Goal: Transaction & Acquisition: Purchase product/service

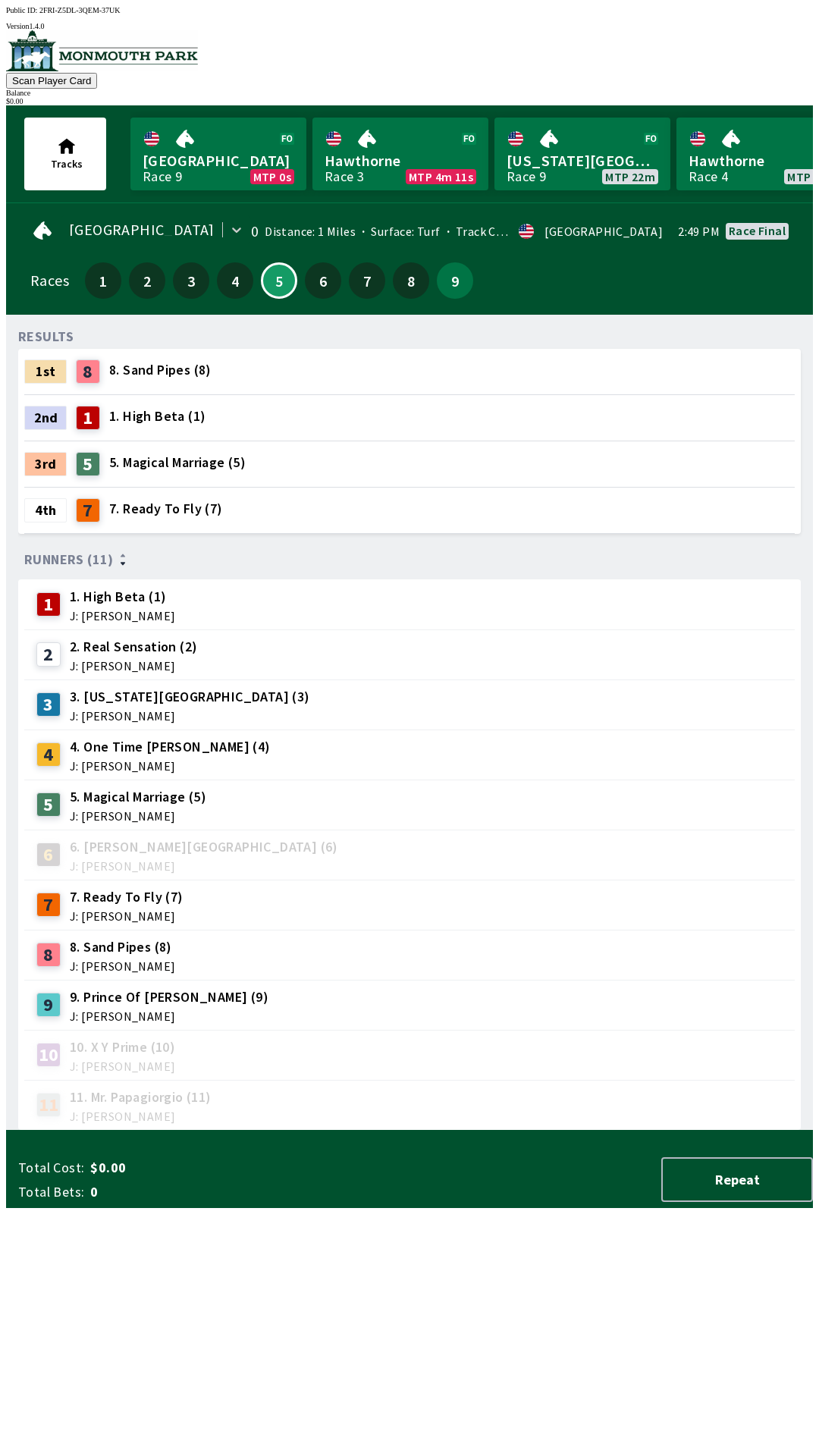
click at [138, 980] on div "9 9. Prince Of [PERSON_NAME] (9) J: [PERSON_NAME]" at bounding box center [410, 1005] width 771 height 50
click at [121, 995] on span "9. Prince Of [PERSON_NAME] (9)" at bounding box center [168, 997] width 198 height 19
click at [232, 1131] on div "RESULTS 1st 8 8. Sand Pipes (8) 2nd 1 1. High Beta (1) 3rd 5 5. Magical Marriag…" at bounding box center [415, 729] width 795 height 804
click at [451, 288] on button "9" at bounding box center [455, 281] width 37 height 37
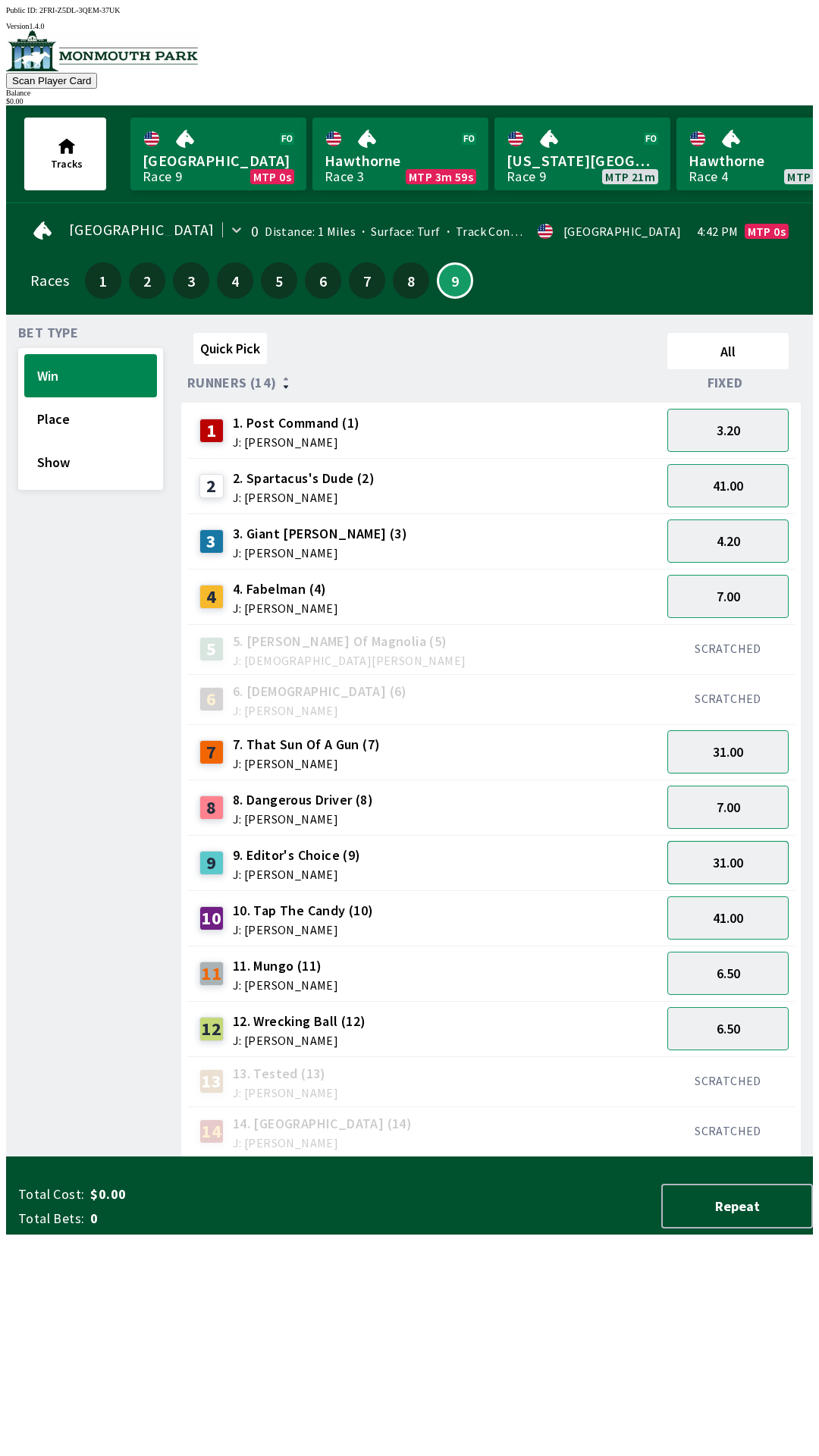
click at [725, 864] on button "31.00" at bounding box center [727, 863] width 121 height 44
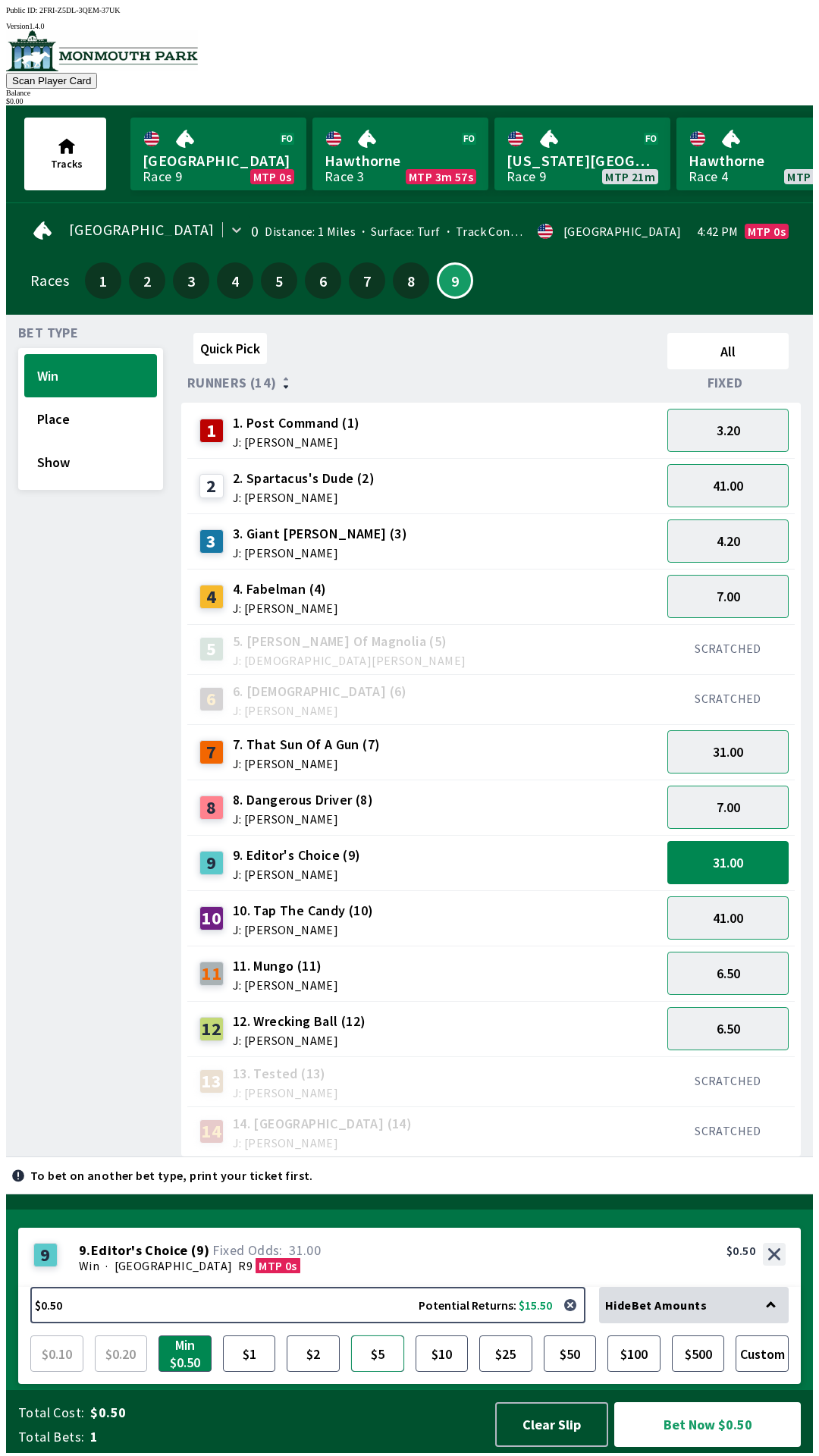
click at [383, 1352] on button "$5" at bounding box center [378, 1353] width 53 height 37
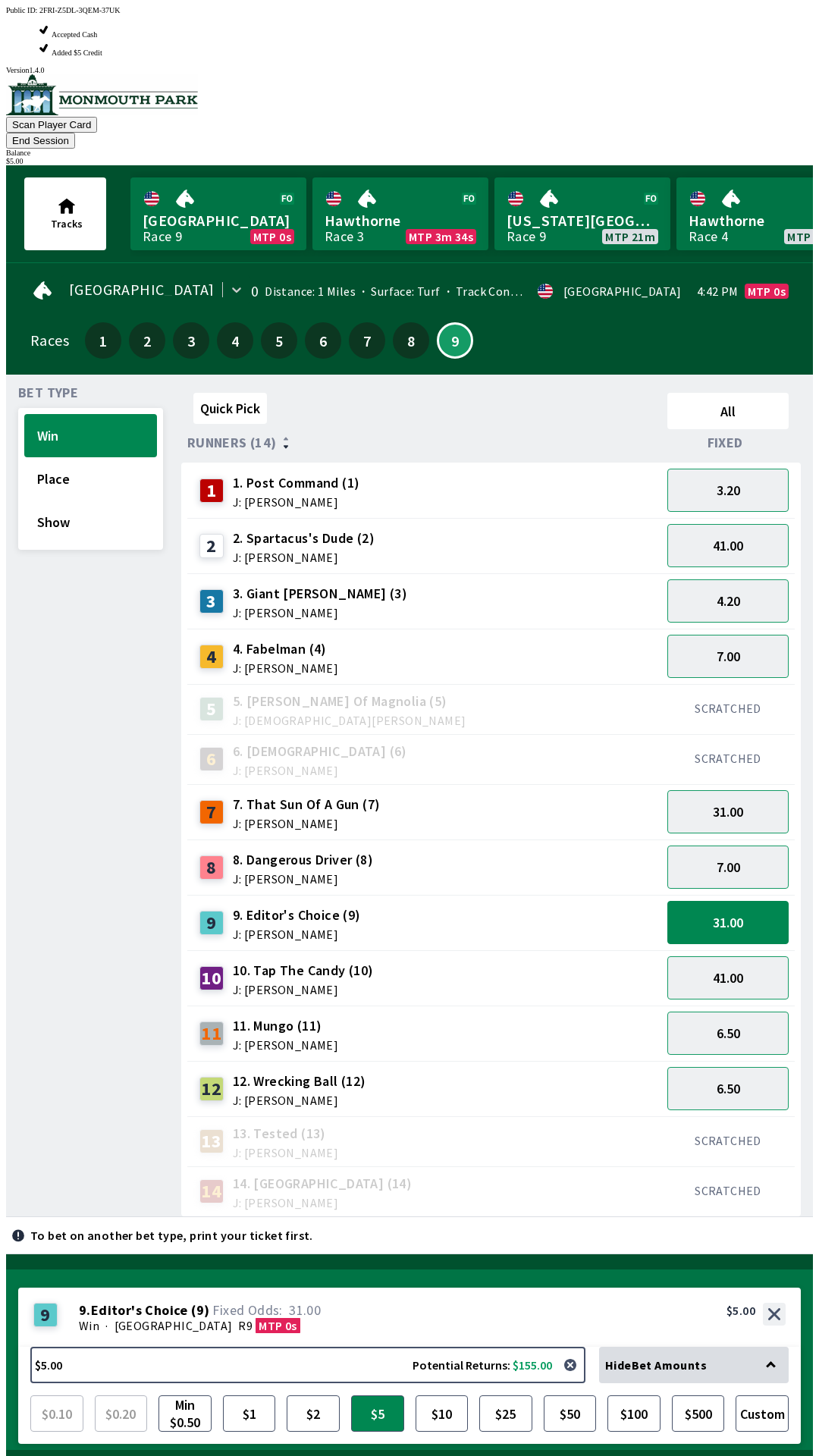
click at [733, 1455] on button "Bet Now $5.00" at bounding box center [707, 1484] width 187 height 45
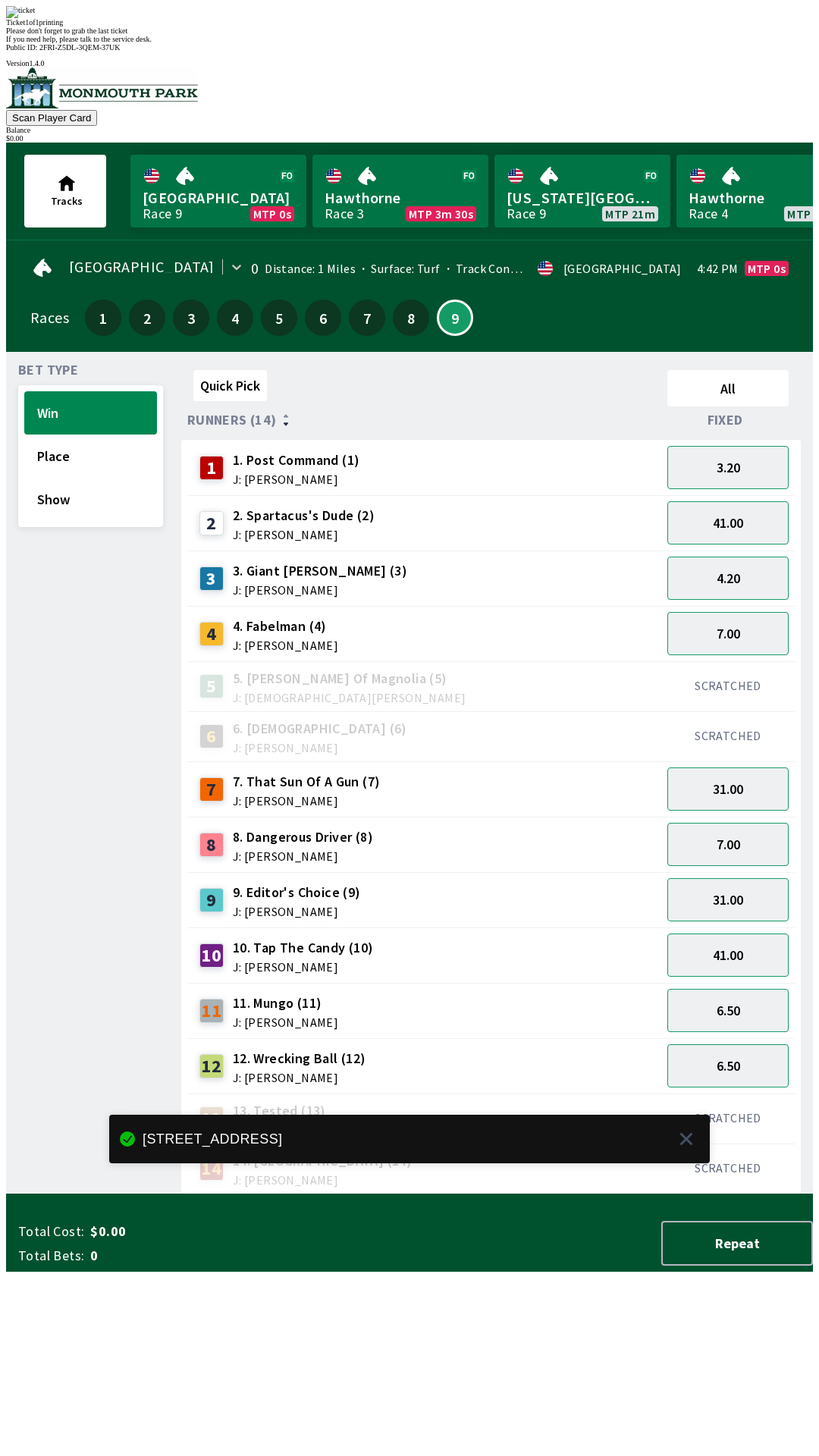
click at [471, 1093] on div "13 13. Tested (13) J: [PERSON_NAME]" at bounding box center [423, 1118] width 473 height 50
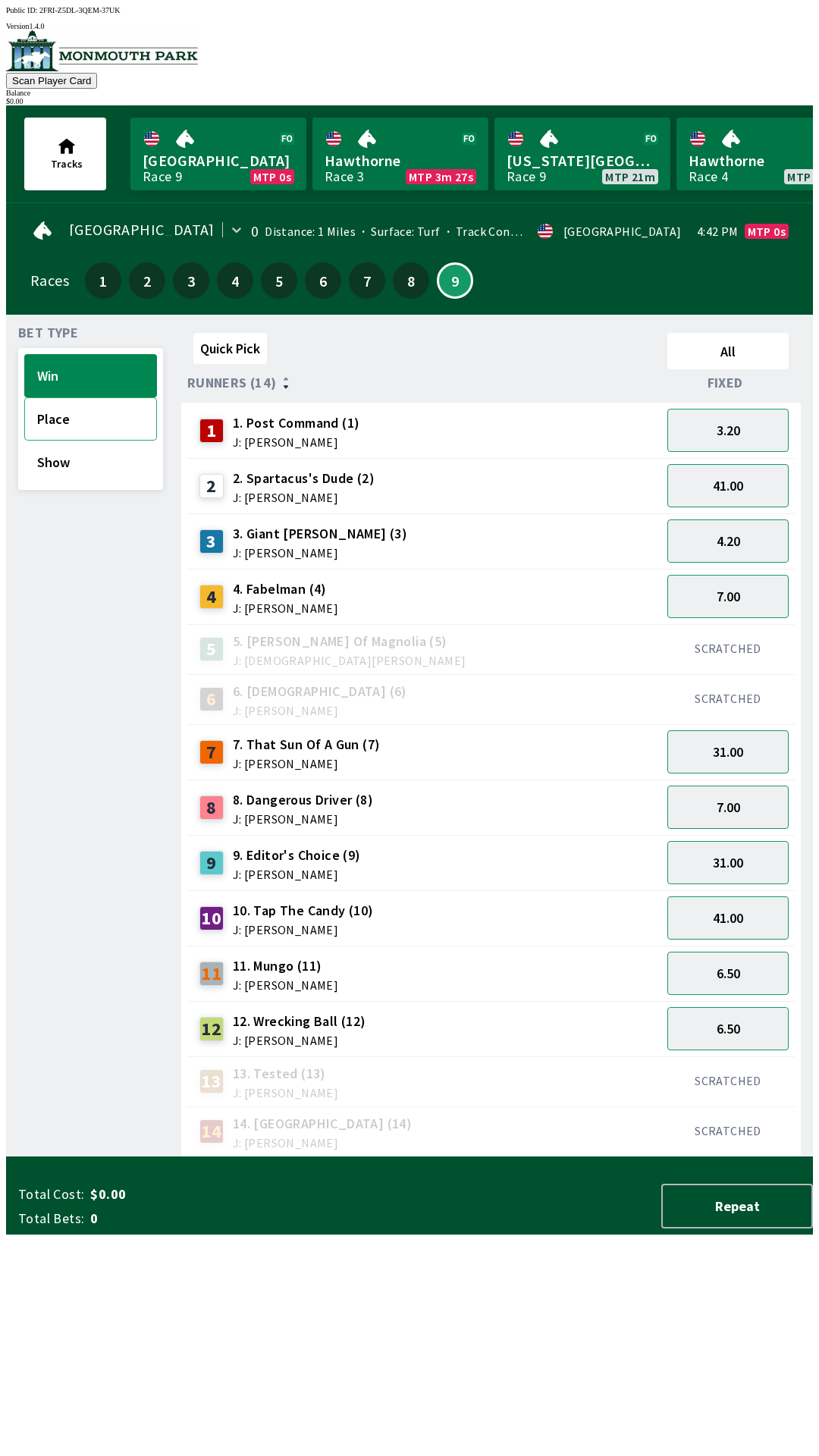
click at [106, 422] on button "Place" at bounding box center [90, 418] width 133 height 44
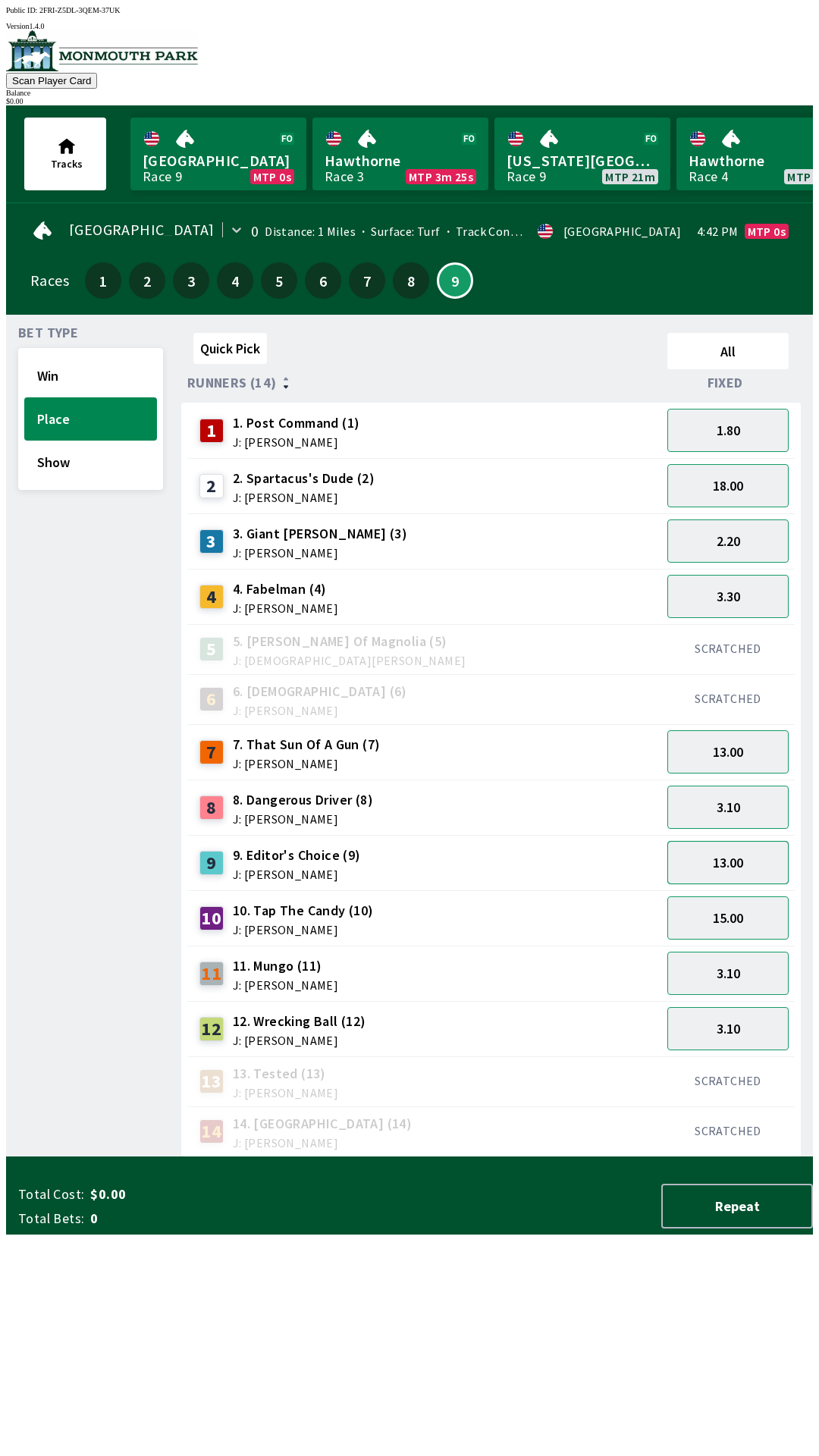
click at [746, 858] on button "13.00" at bounding box center [727, 863] width 121 height 44
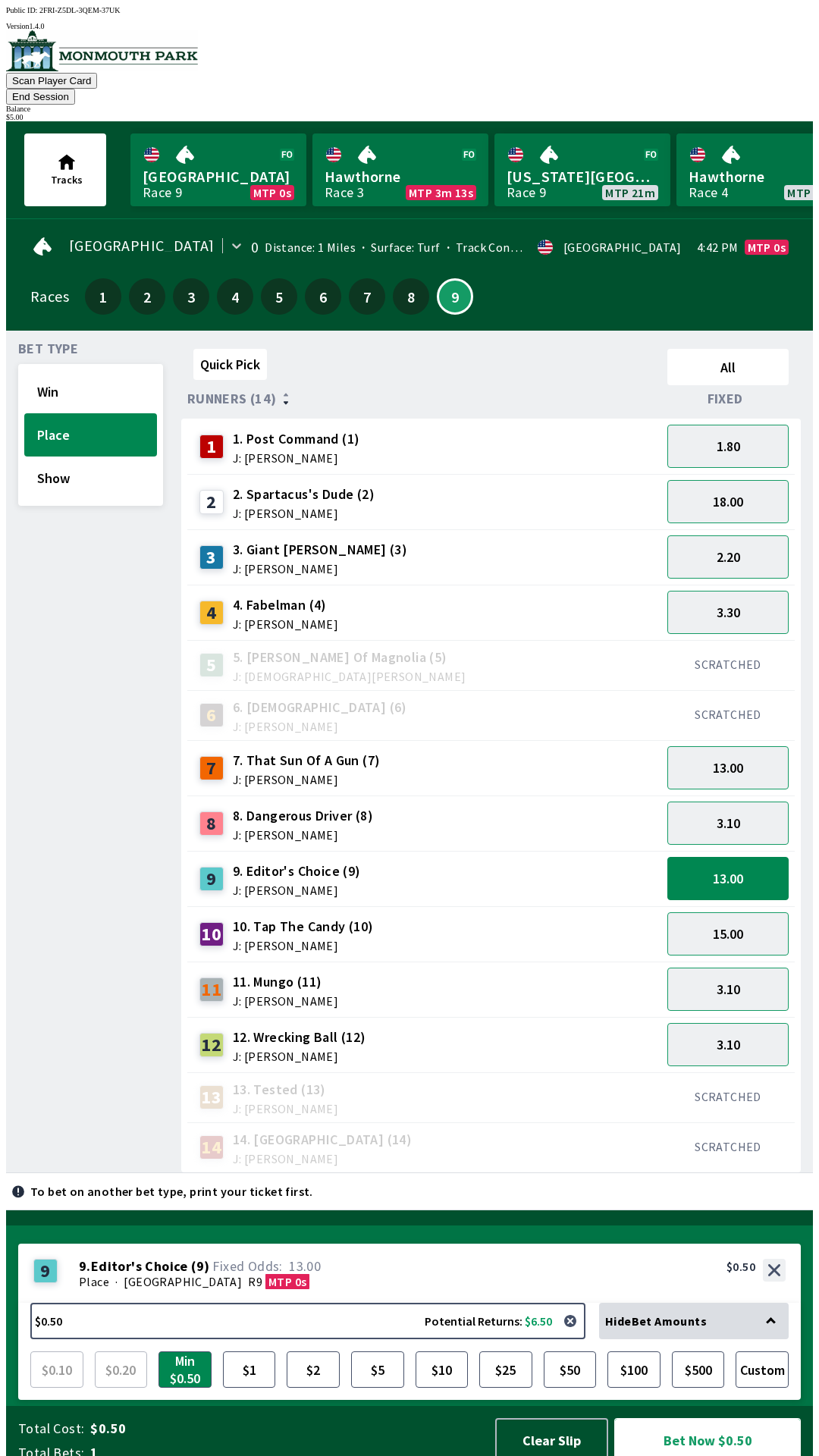
click at [697, 1439] on button "Bet Now $0.50" at bounding box center [707, 1441] width 187 height 45
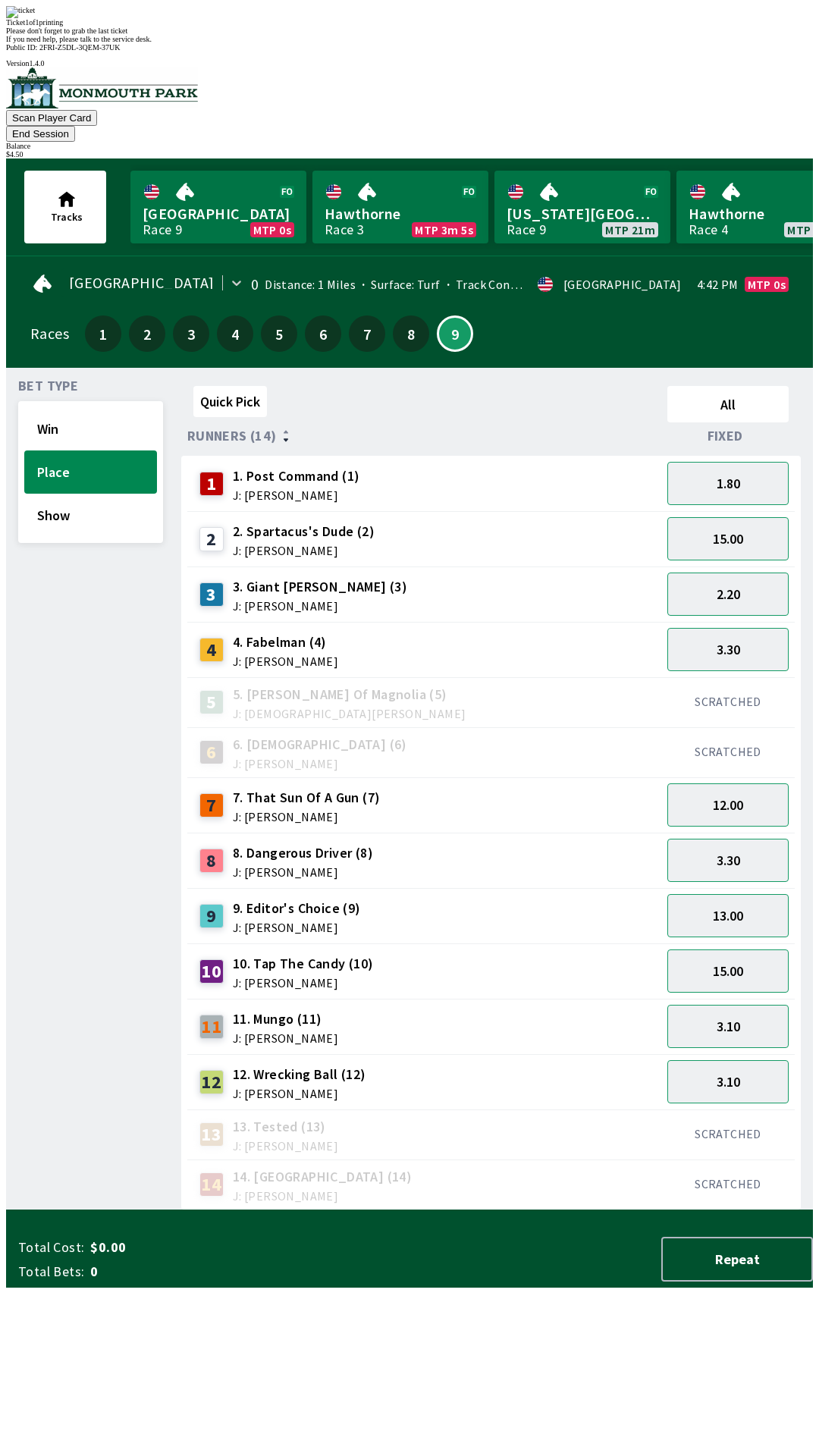
click at [536, 1109] on div "13 13. Tested (13) J: [PERSON_NAME]" at bounding box center [423, 1135] width 473 height 50
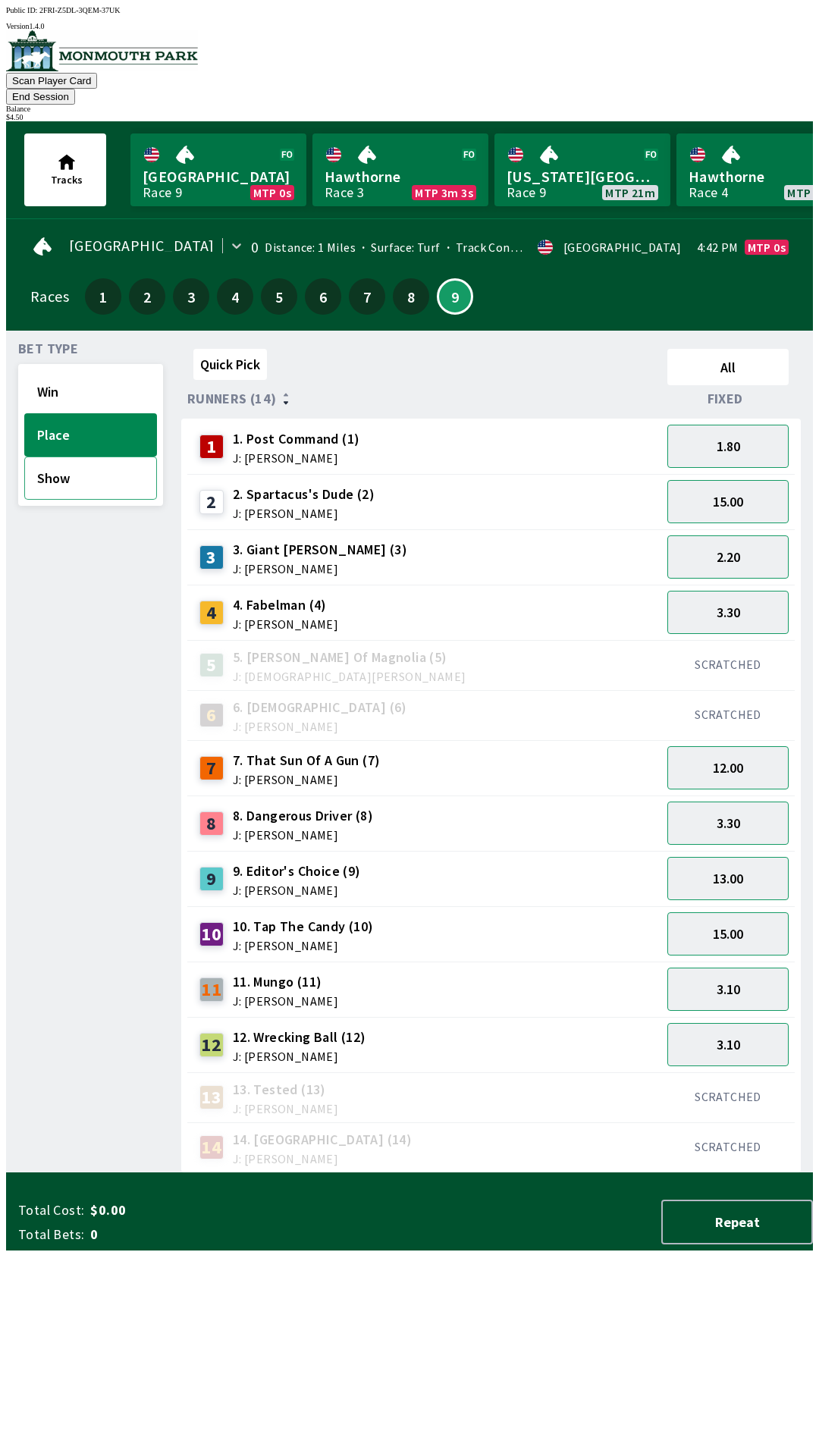
click at [88, 456] on button "Show" at bounding box center [90, 477] width 133 height 44
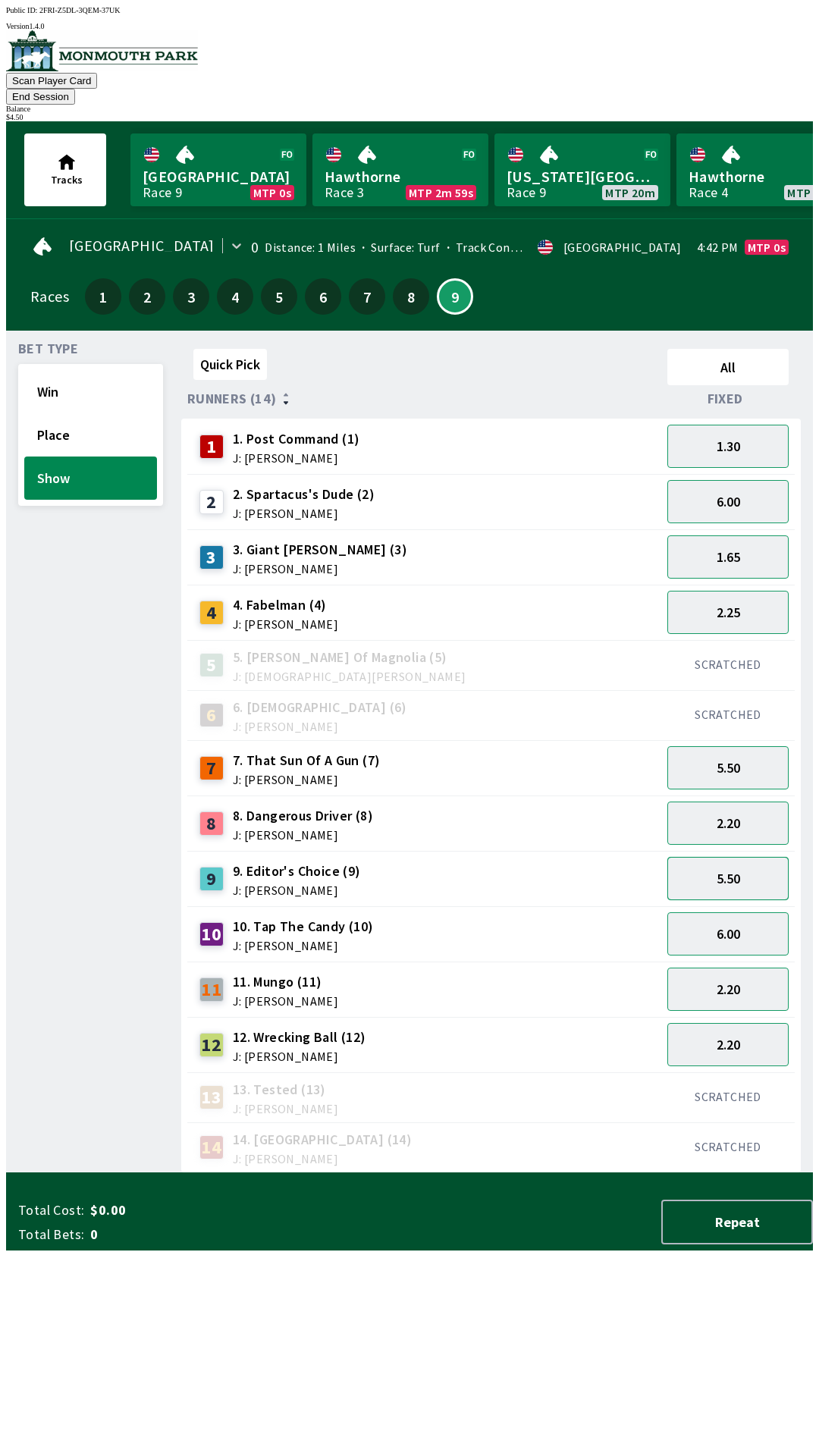
click at [756, 865] on button "5.50" at bounding box center [727, 878] width 121 height 44
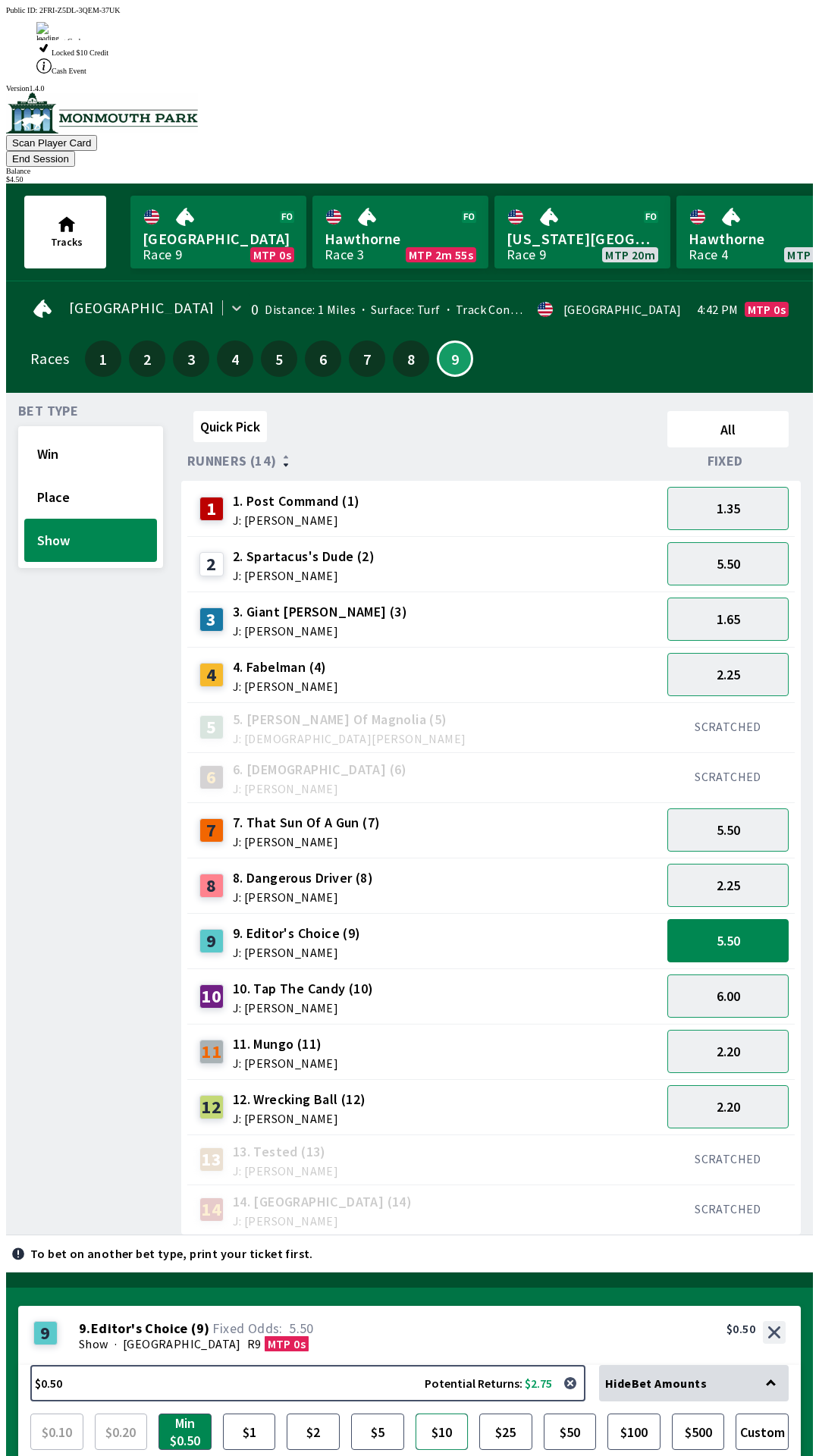
click at [448, 1413] on button "$10" at bounding box center [441, 1432] width 53 height 37
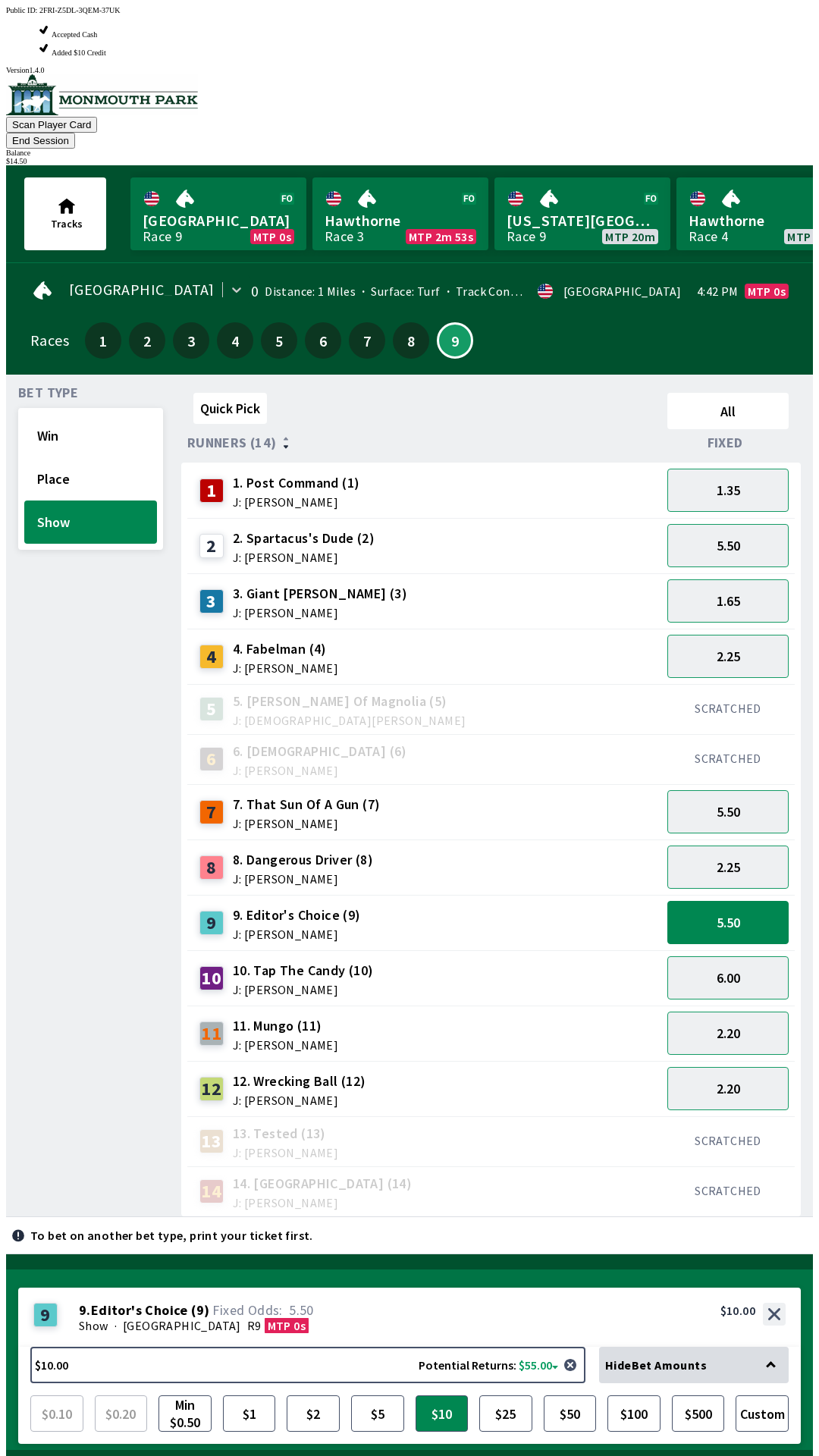
click at [718, 1455] on button "Bet Now $10.00" at bounding box center [707, 1484] width 187 height 45
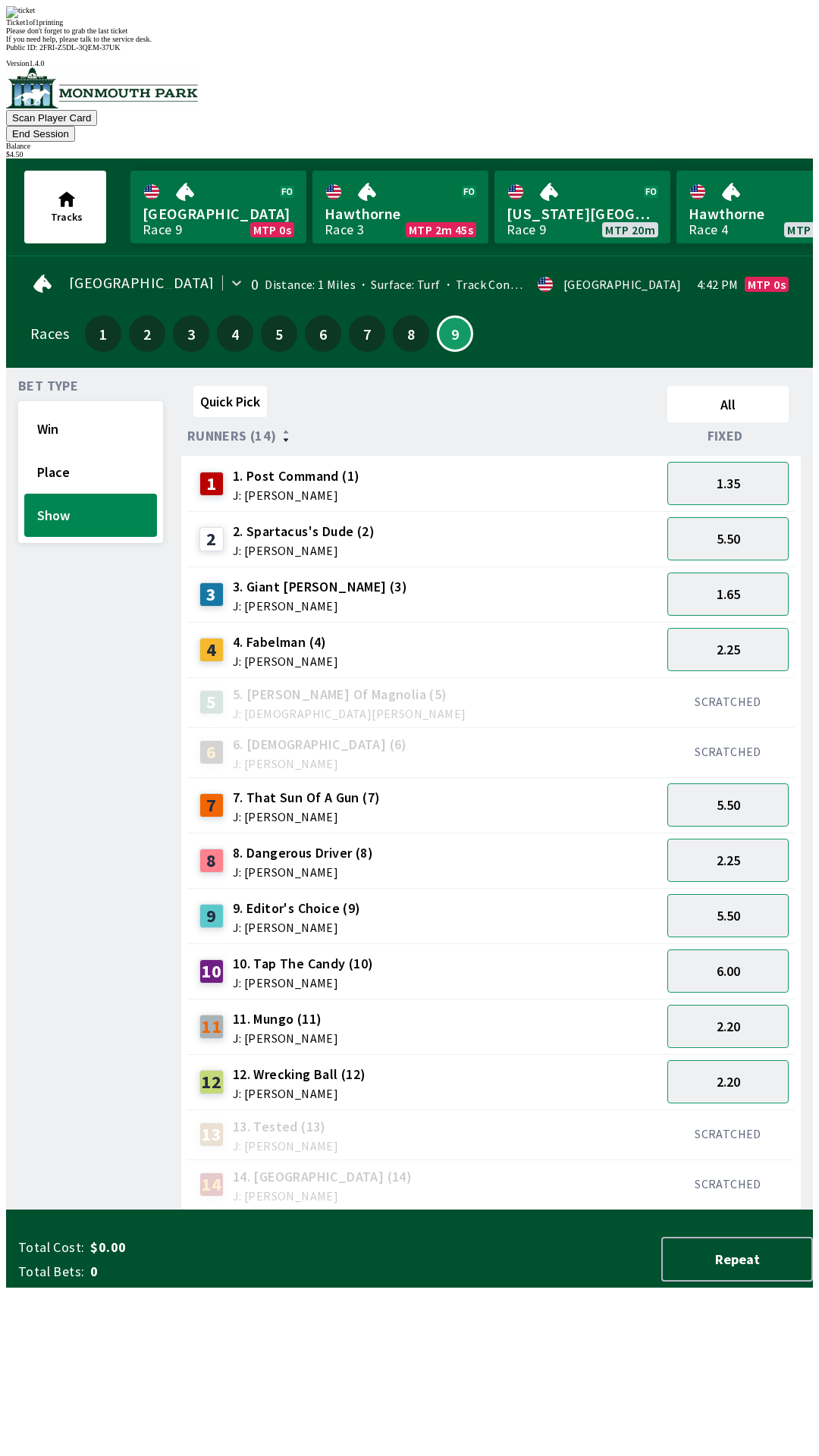
click at [476, 1063] on div "12 12. Wrecking Ball (12) J: [PERSON_NAME]" at bounding box center [424, 1081] width 462 height 38
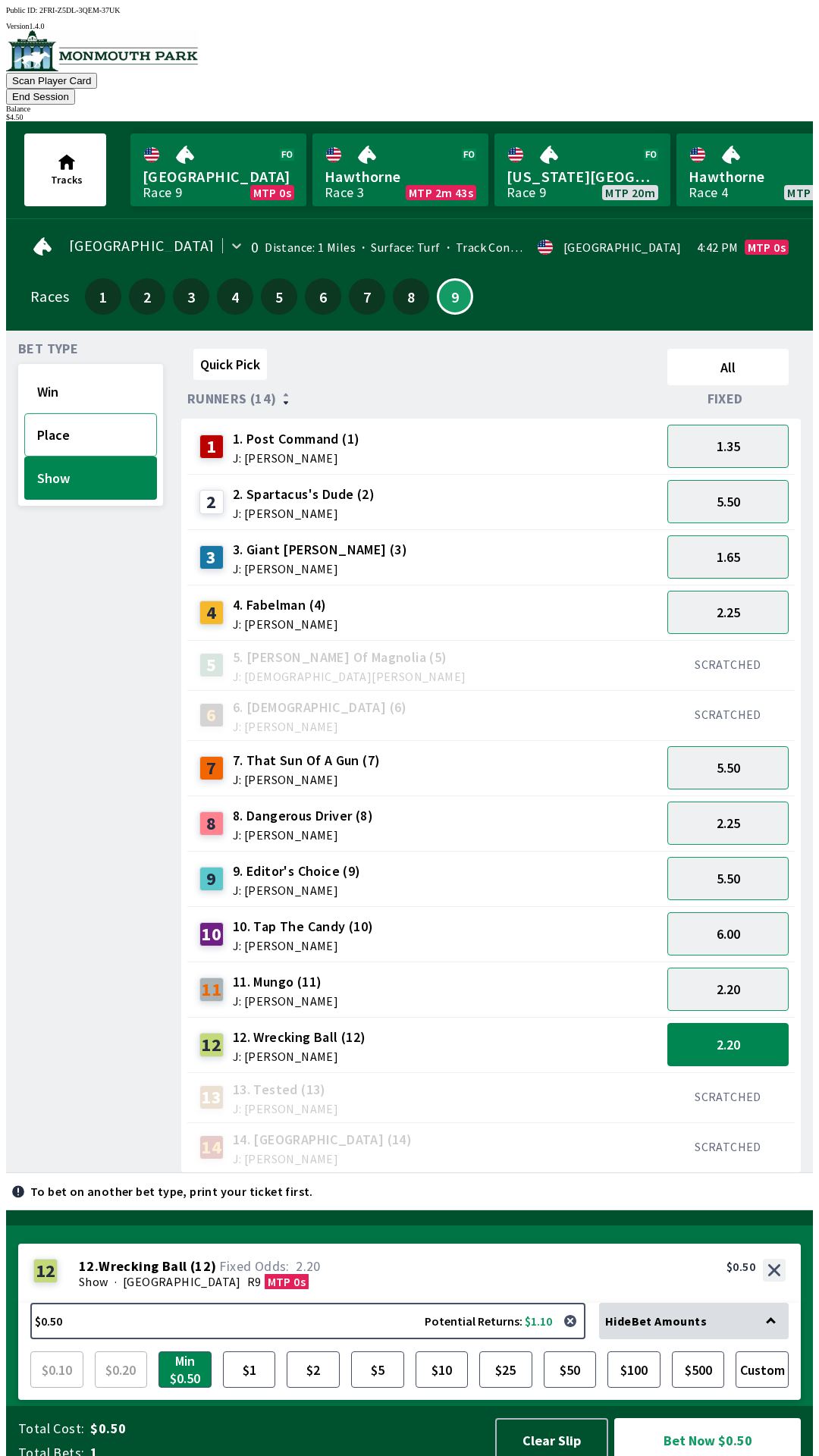
click at [72, 414] on button "Place" at bounding box center [90, 435] width 133 height 44
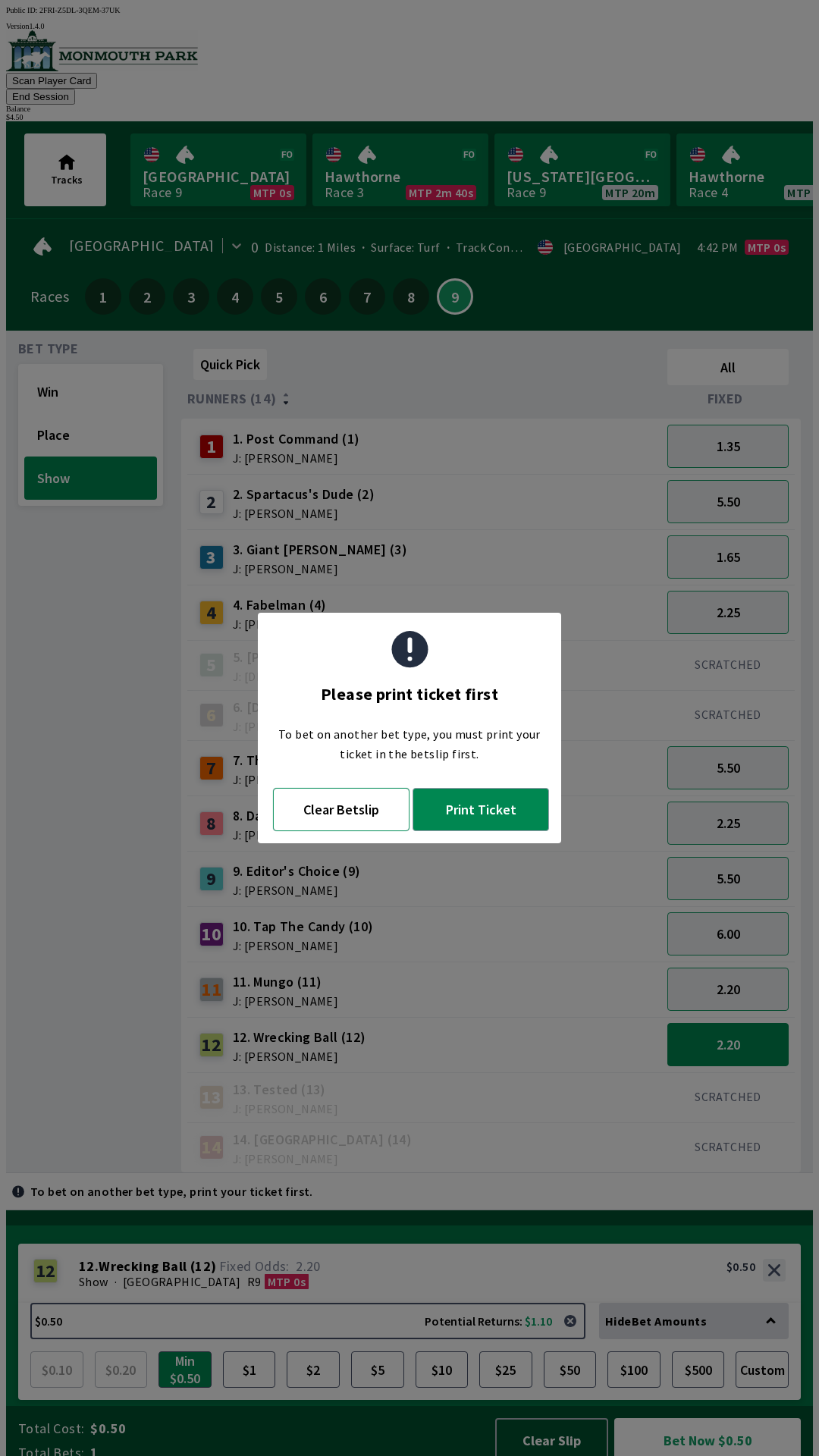
click at [348, 816] on button "Clear Betslip" at bounding box center [341, 809] width 136 height 44
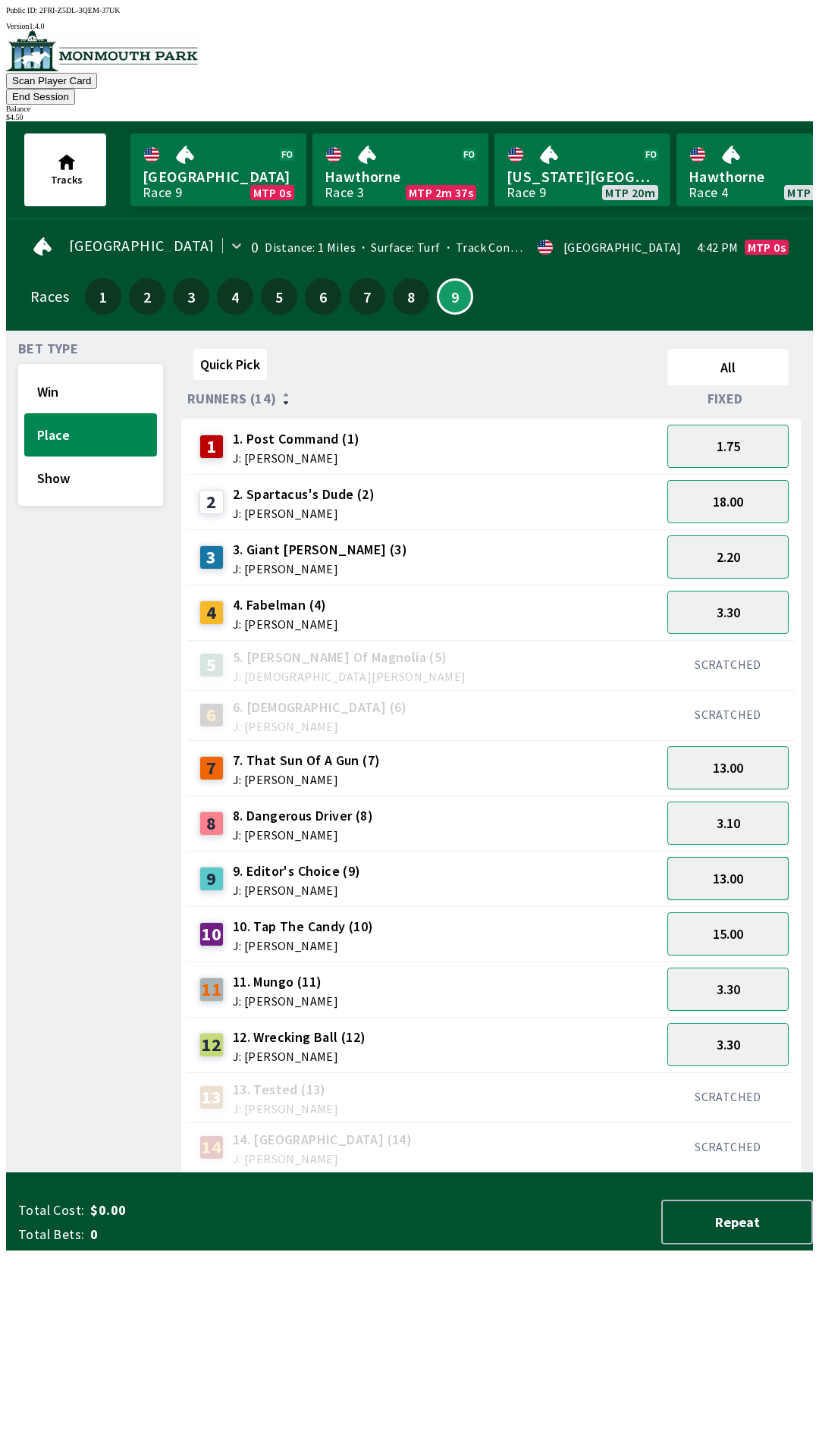
click at [737, 866] on button "13.00" at bounding box center [727, 878] width 121 height 44
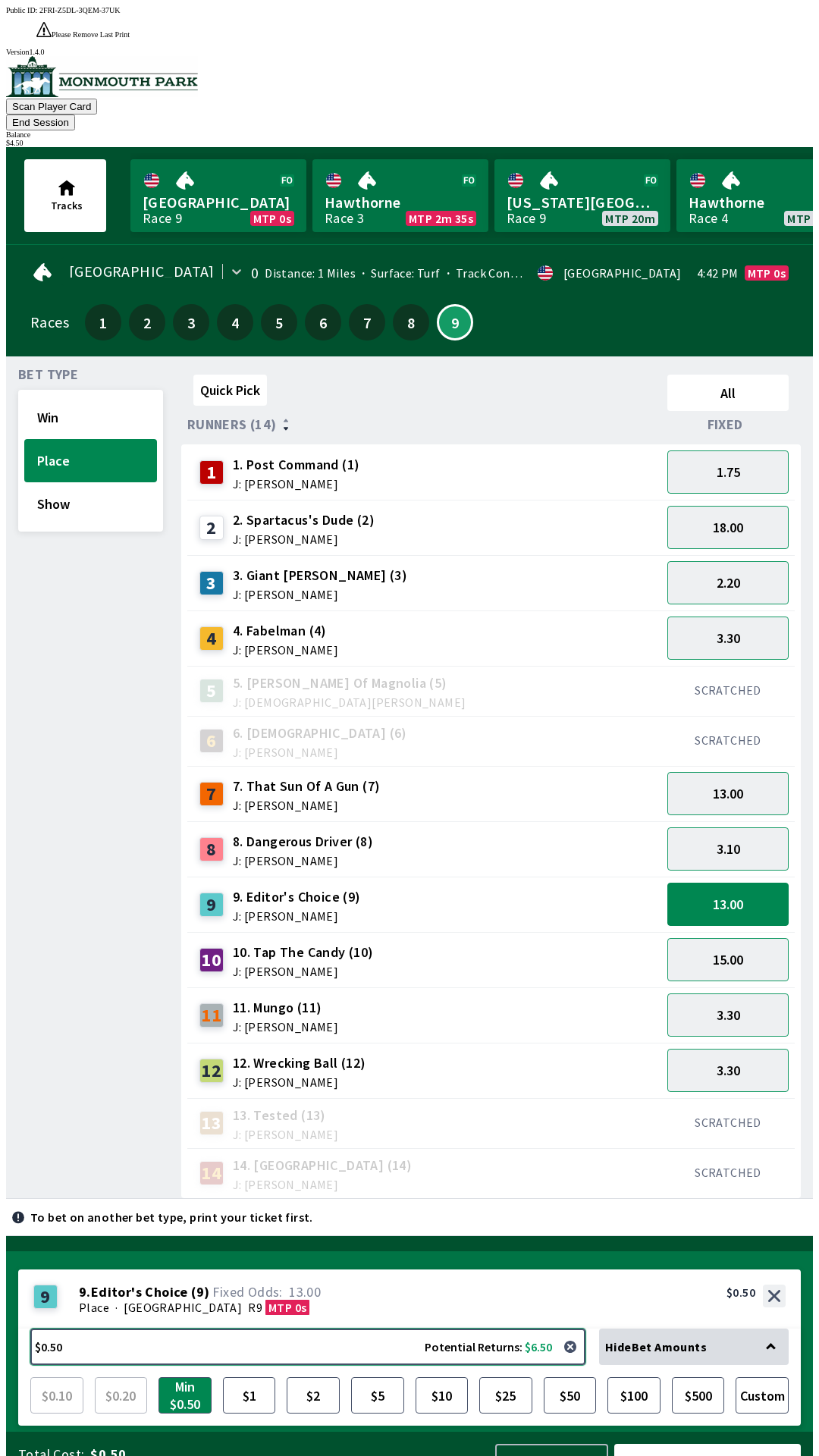
click at [121, 1328] on button "$0.50 Potential Returns: $6.50" at bounding box center [307, 1347] width 555 height 37
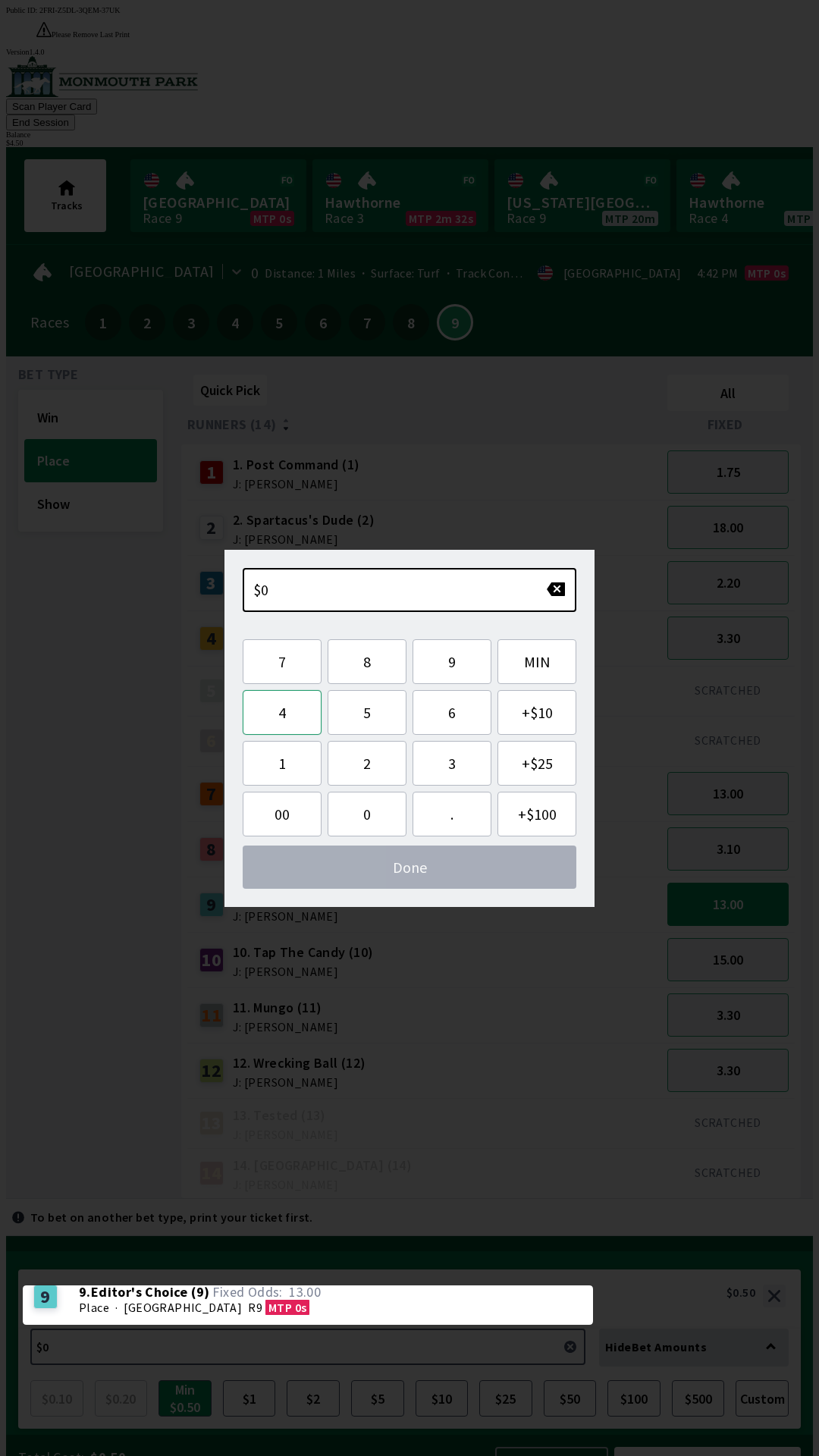
click at [288, 722] on button "4" at bounding box center [282, 713] width 78 height 45
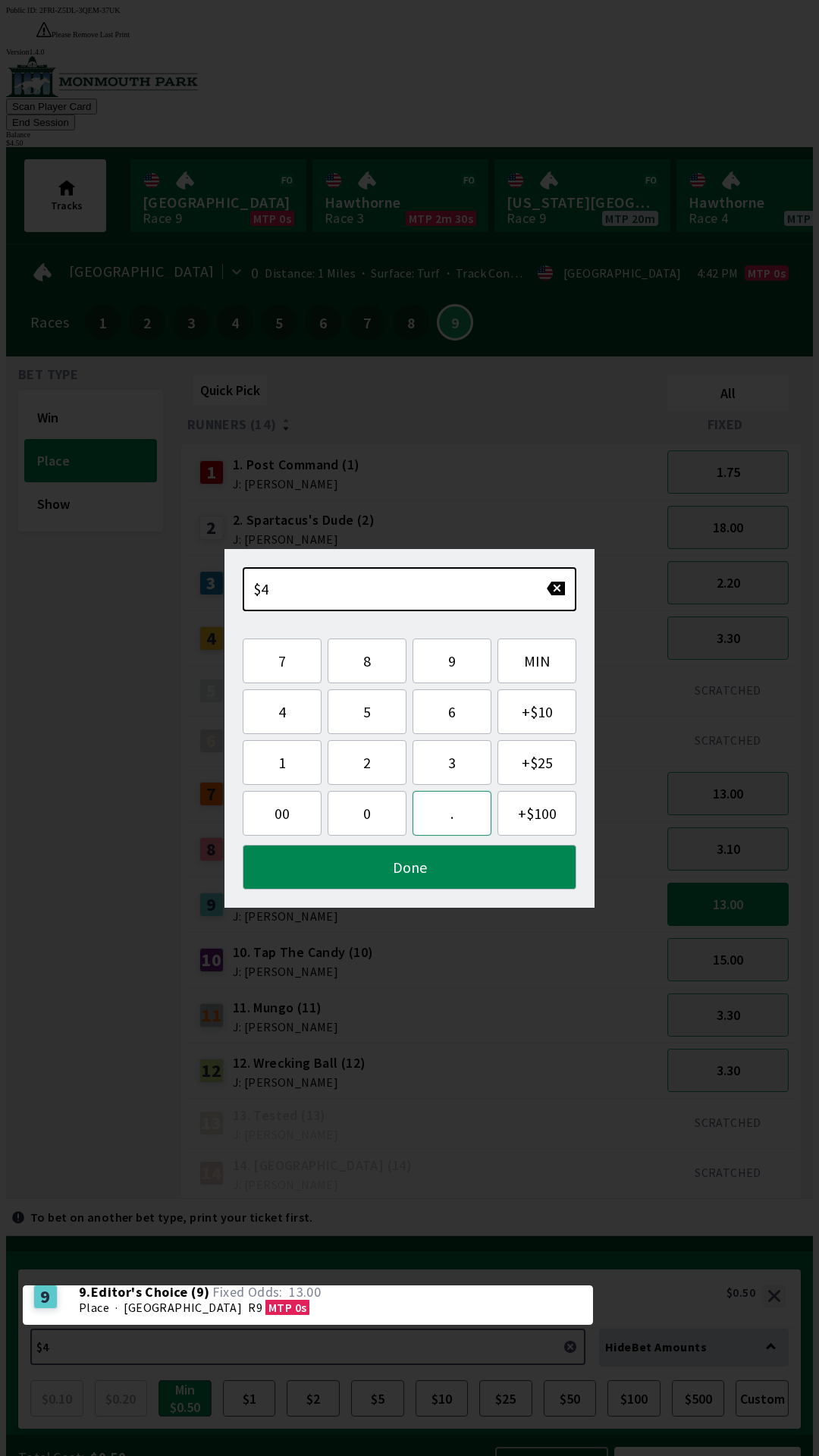
click at [459, 817] on button "." at bounding box center [451, 813] width 78 height 45
click at [370, 718] on button "5" at bounding box center [366, 712] width 78 height 45
click at [373, 823] on button "0" at bounding box center [366, 813] width 78 height 45
click at [450, 885] on button "Done" at bounding box center [410, 866] width 334 height 45
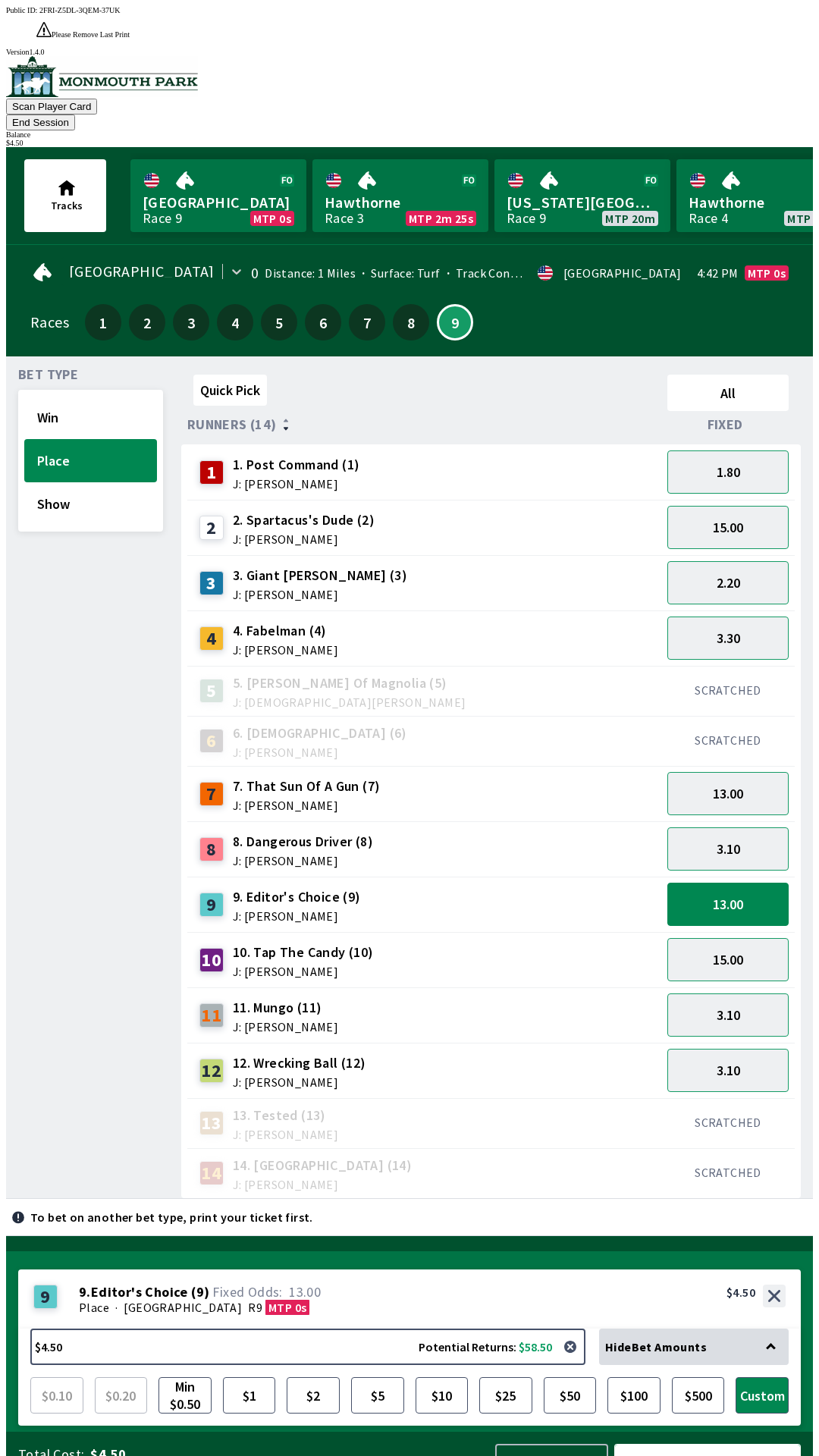
click at [704, 1446] on button "Bet Now $4.50" at bounding box center [707, 1466] width 187 height 45
